Goal: Find specific page/section: Find specific page/section

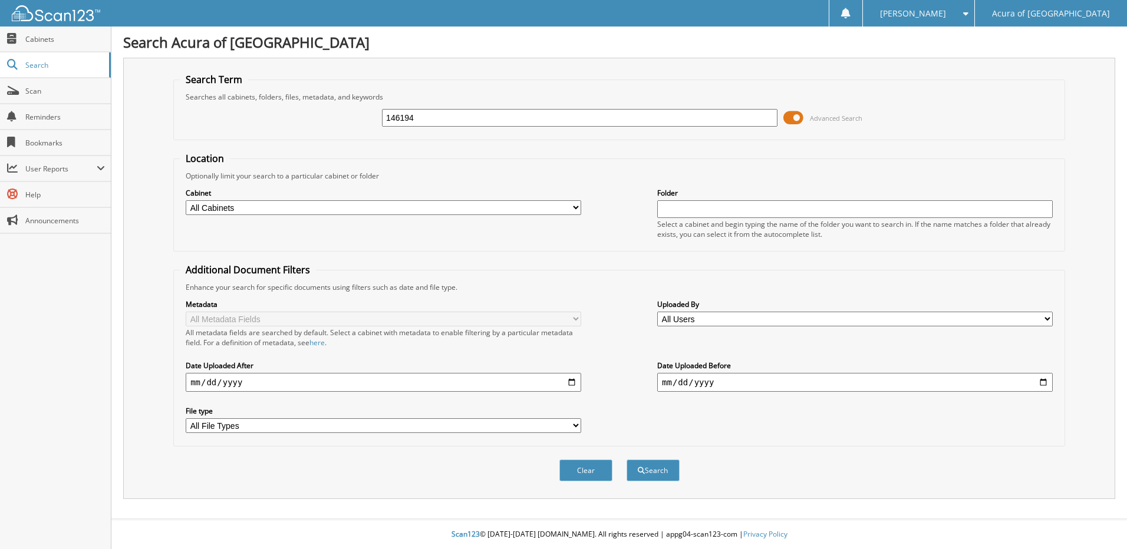
type input "146194"
click at [627, 460] on button "Search" at bounding box center [653, 471] width 53 height 22
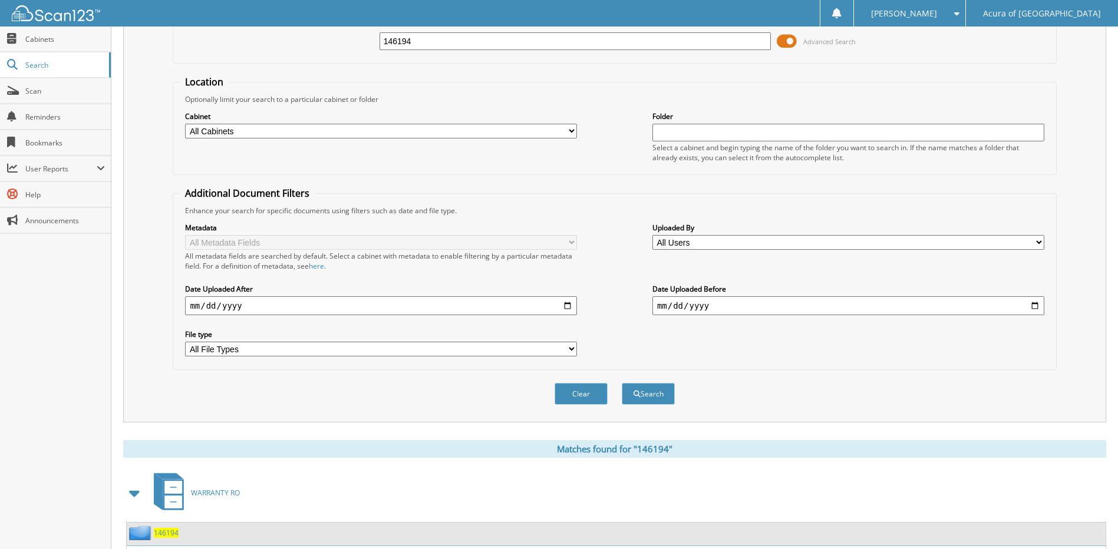
scroll to position [175, 0]
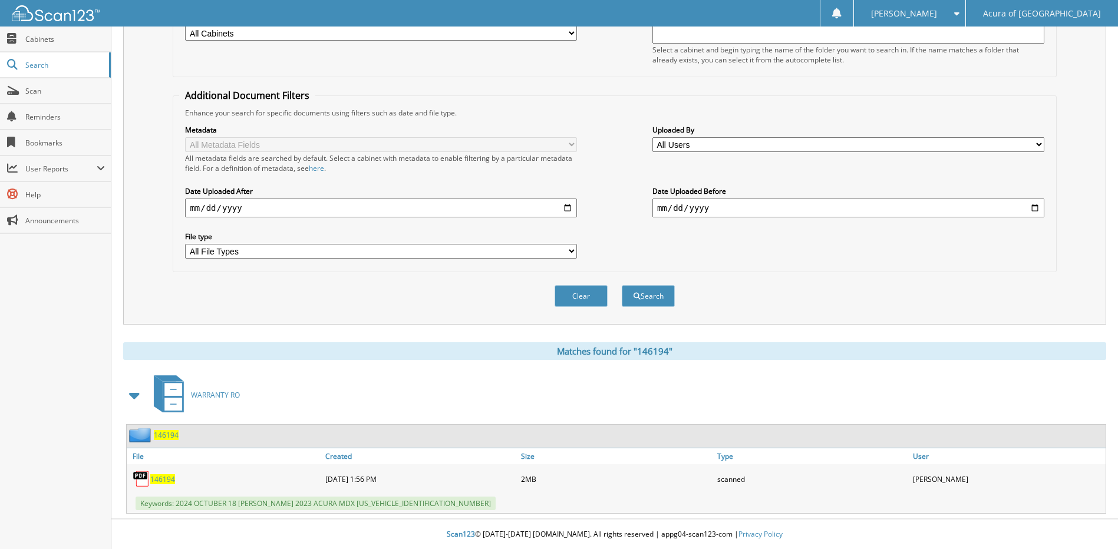
click at [167, 477] on span "146194" at bounding box center [162, 479] width 25 height 10
